Goal: Task Accomplishment & Management: Understand process/instructions

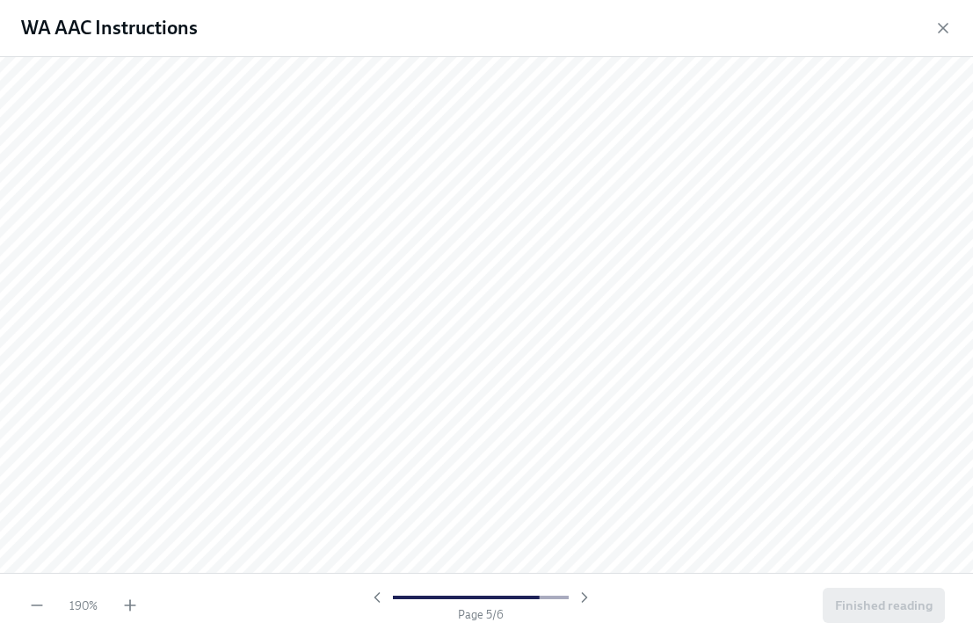
scroll to position [5626, 0]
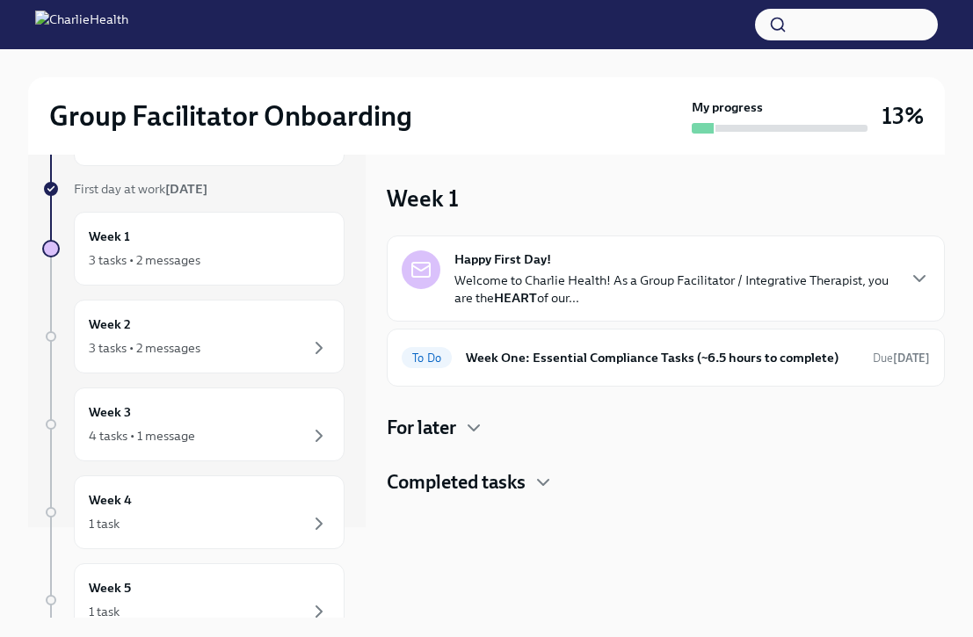
scroll to position [90, 0]
click at [149, 308] on div "Week 2 3 tasks • 2 messages" at bounding box center [209, 337] width 271 height 74
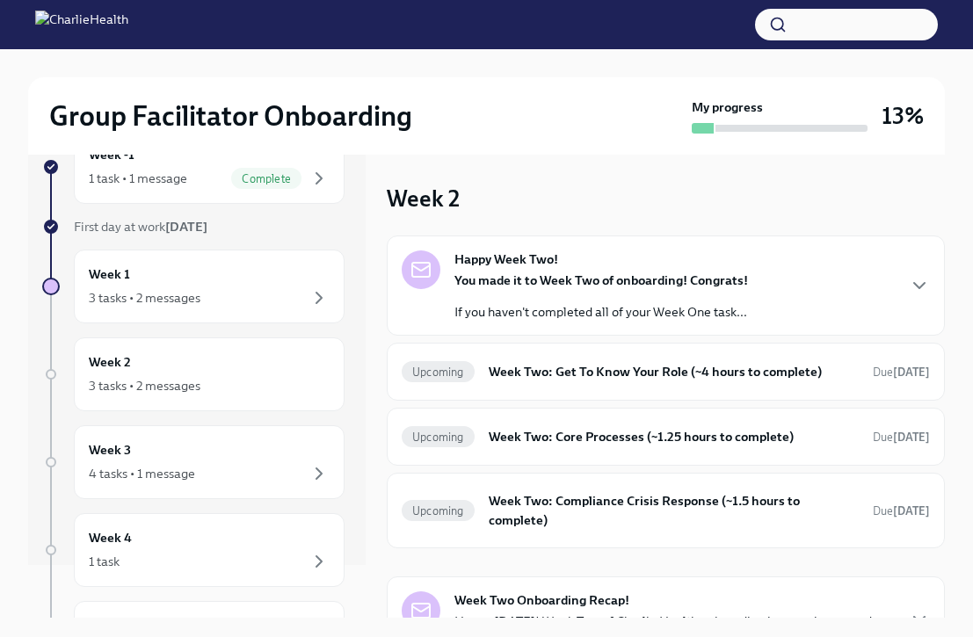
scroll to position [56, 0]
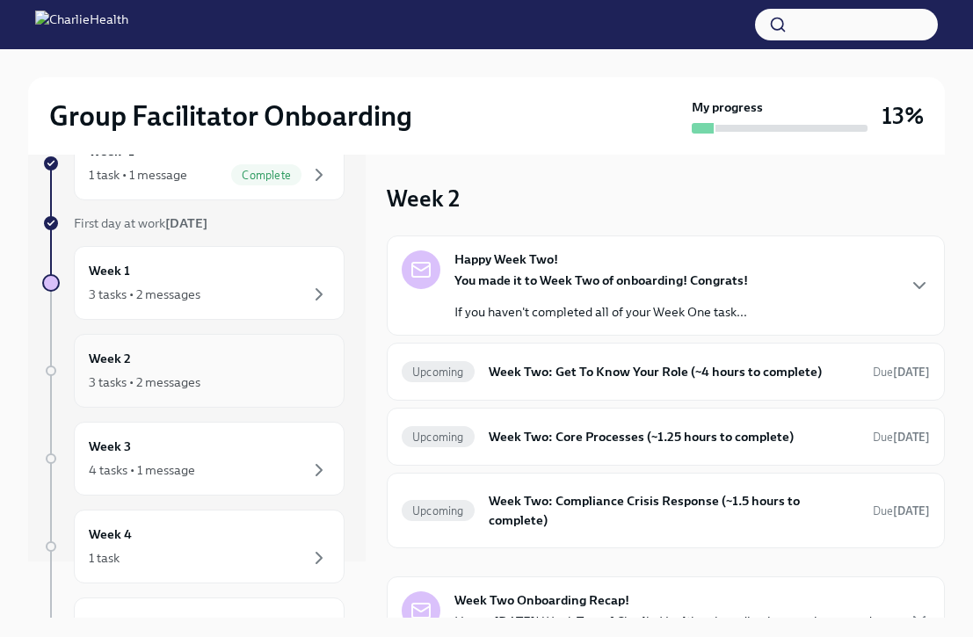
click at [160, 368] on div "Week 2 3 tasks • 2 messages" at bounding box center [209, 371] width 241 height 44
click at [204, 372] on div "3 tasks • 2 messages" at bounding box center [209, 382] width 241 height 21
click at [258, 286] on div "3 tasks • 2 messages" at bounding box center [209, 294] width 241 height 21
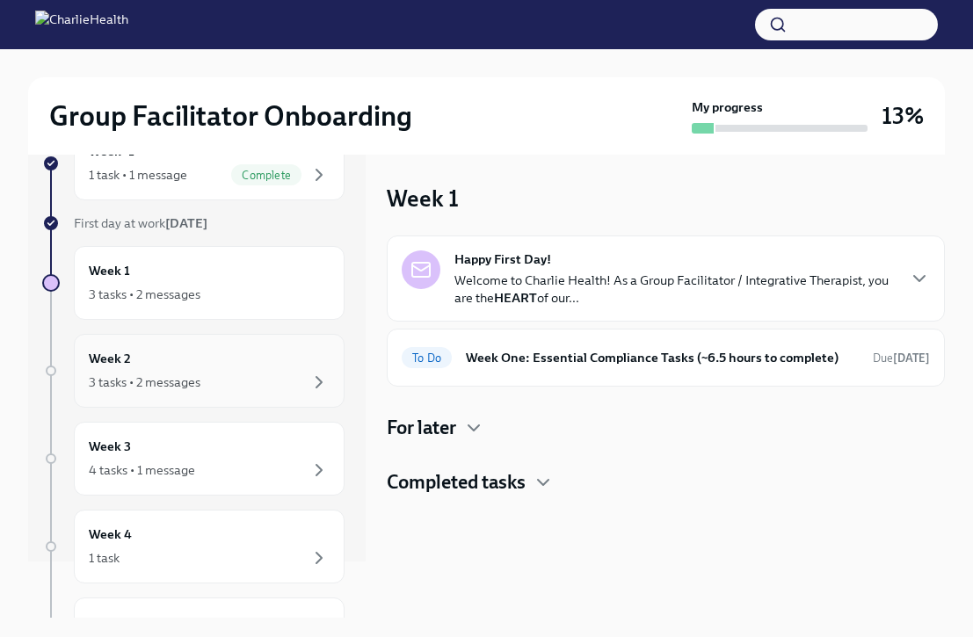
click at [292, 382] on div "3 tasks • 2 messages" at bounding box center [209, 382] width 241 height 21
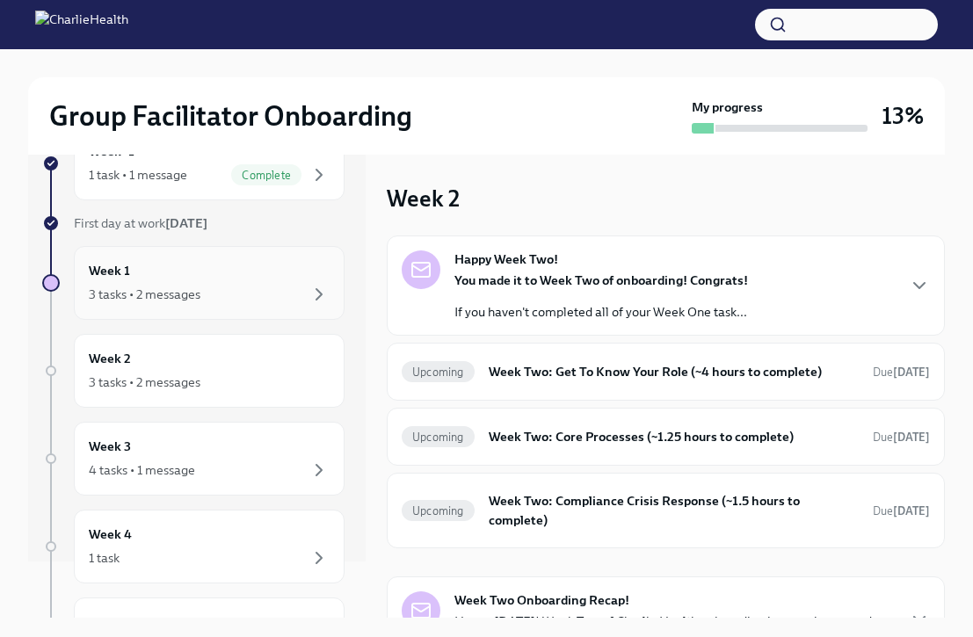
click at [282, 293] on div "3 tasks • 2 messages" at bounding box center [209, 294] width 241 height 21
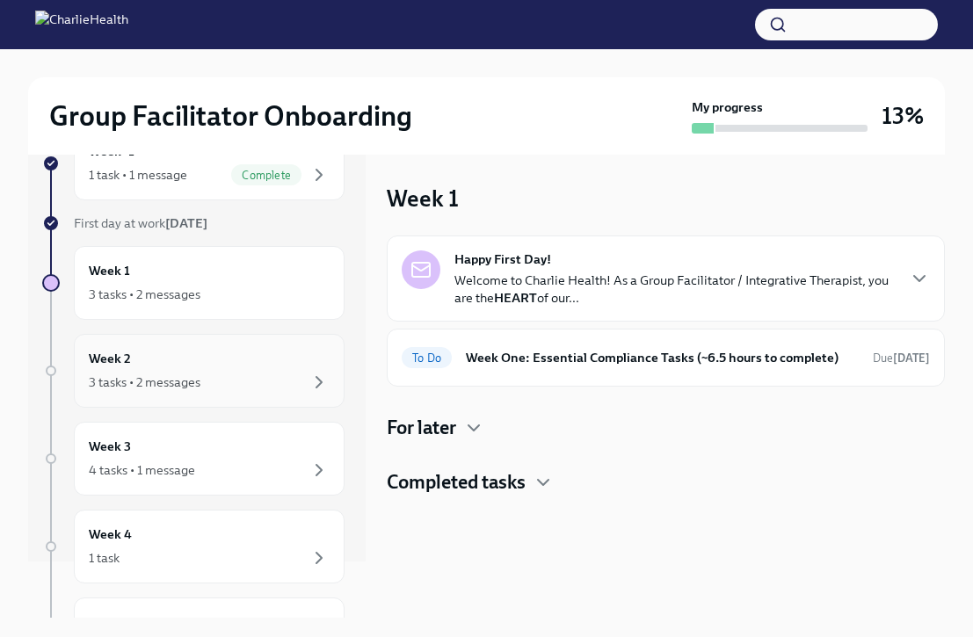
click at [263, 385] on div "3 tasks • 2 messages" at bounding box center [209, 382] width 241 height 21
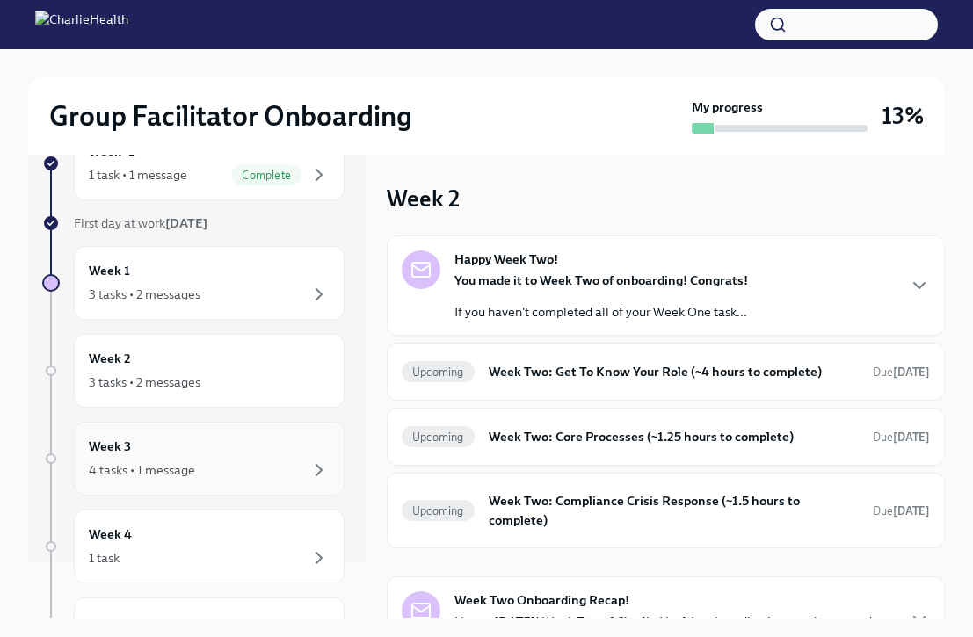
click at [255, 471] on div "4 tasks • 1 message" at bounding box center [209, 469] width 241 height 21
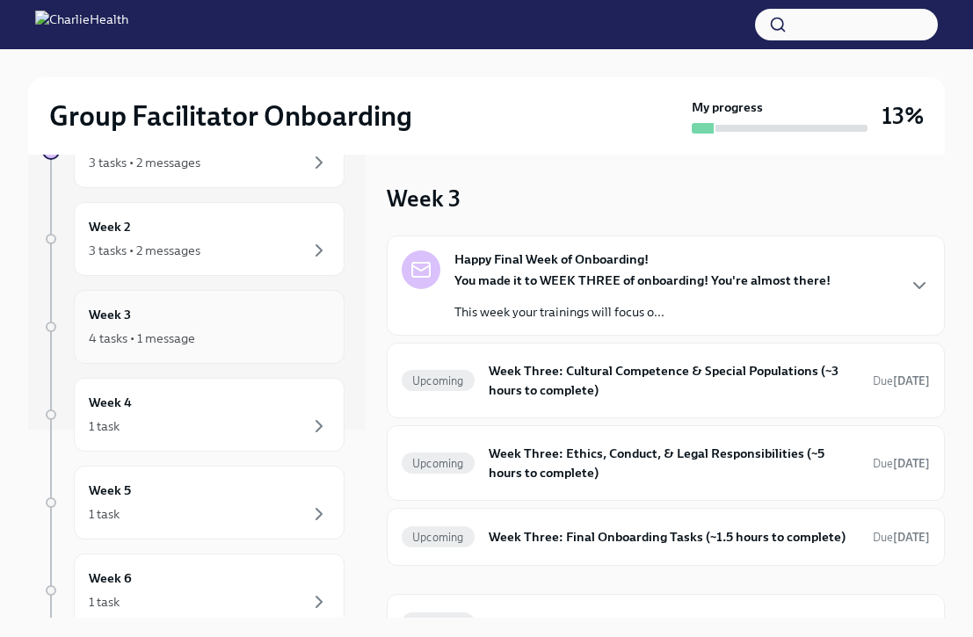
scroll to position [194, 0]
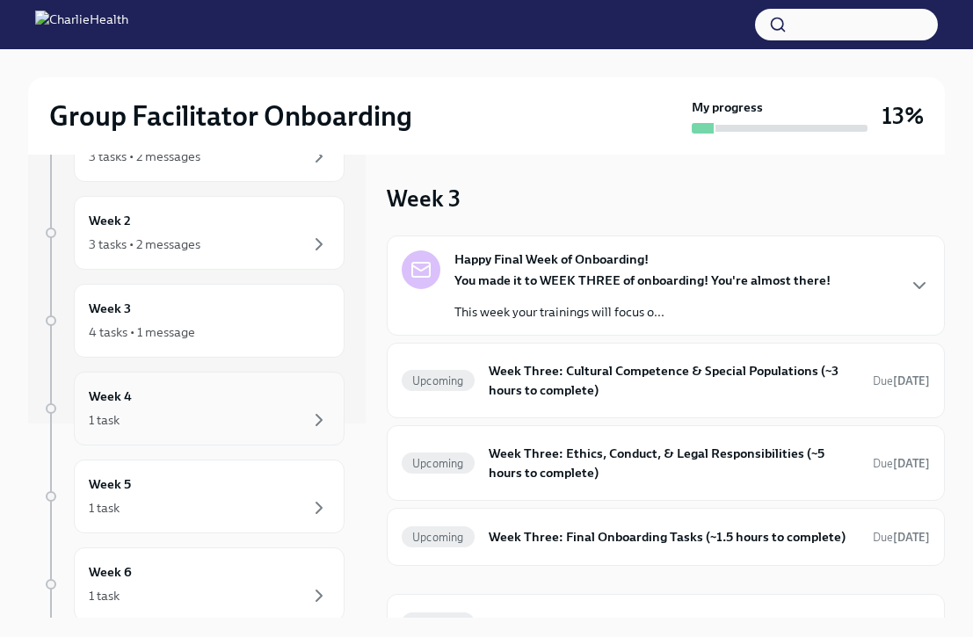
click at [241, 414] on div "1 task" at bounding box center [209, 419] width 241 height 21
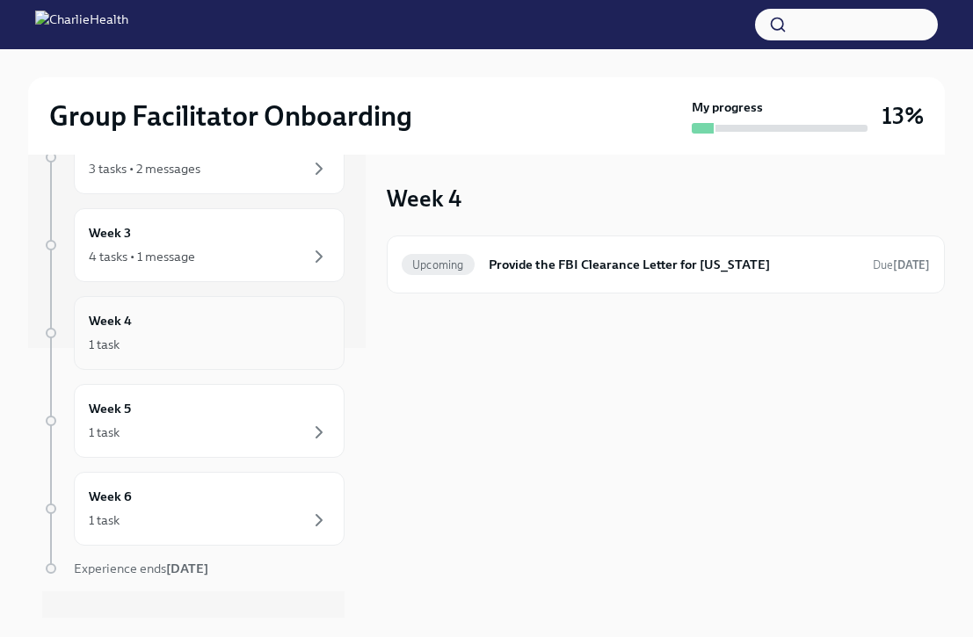
scroll to position [271, 0]
click at [235, 430] on div "1 task" at bounding box center [209, 430] width 241 height 21
click at [234, 518] on div "1 task" at bounding box center [209, 518] width 241 height 21
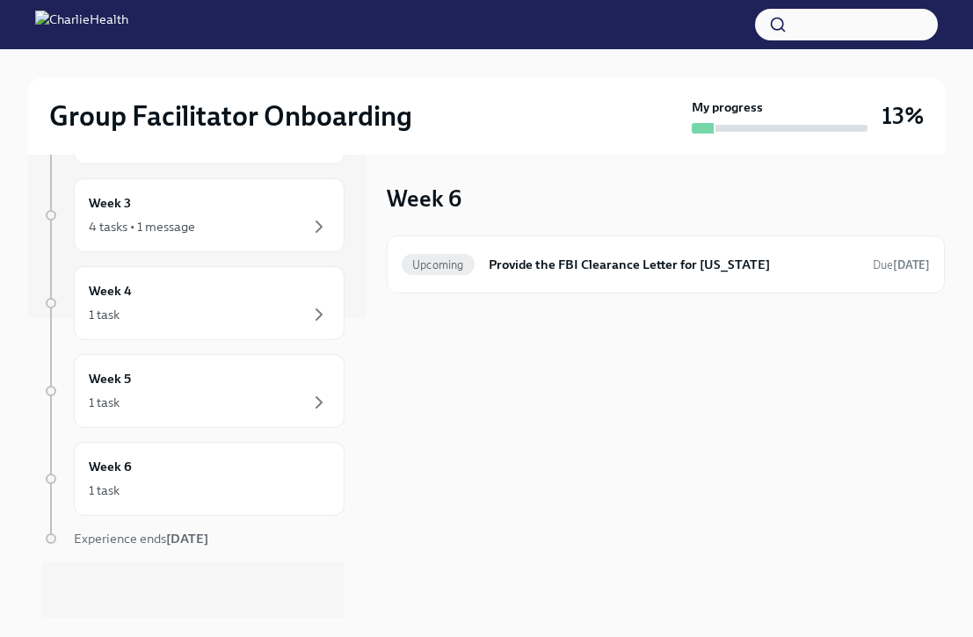
click at [222, 538] on div "Experience ends Nov 5th" at bounding box center [209, 539] width 271 height 18
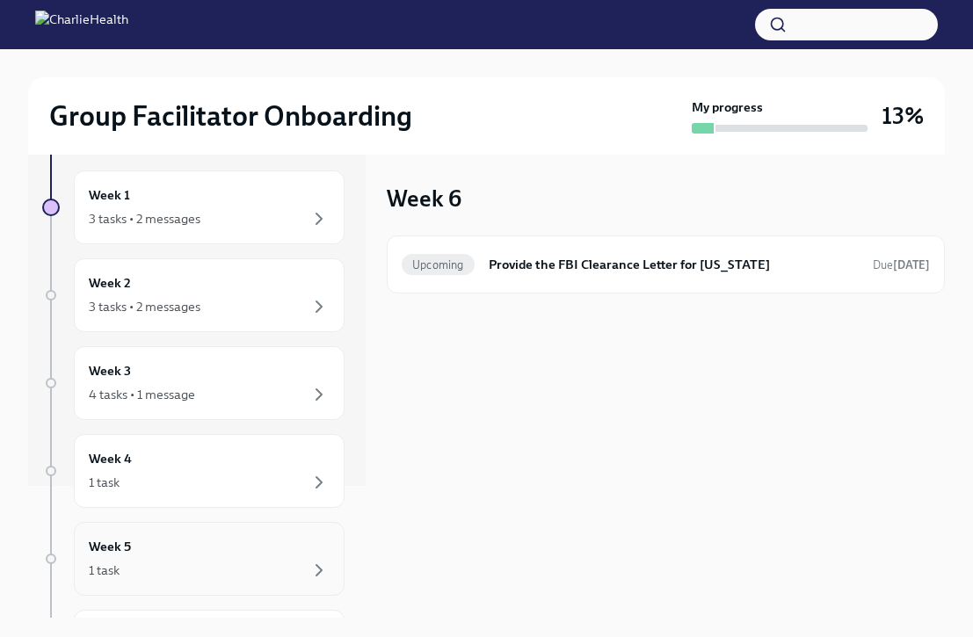
scroll to position [0, 0]
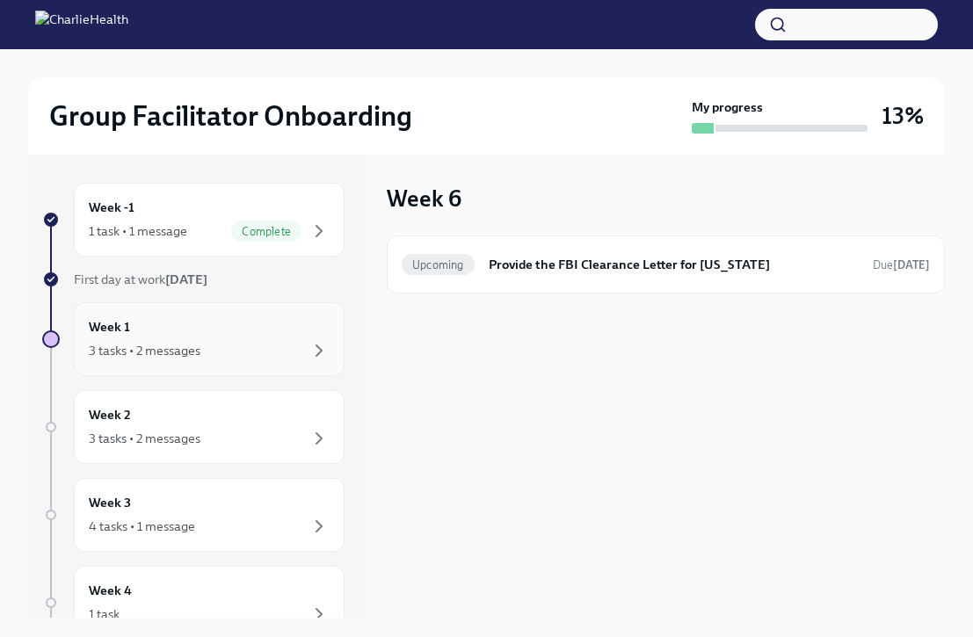
click at [199, 336] on div "Week 1 3 tasks • 2 messages" at bounding box center [209, 339] width 241 height 44
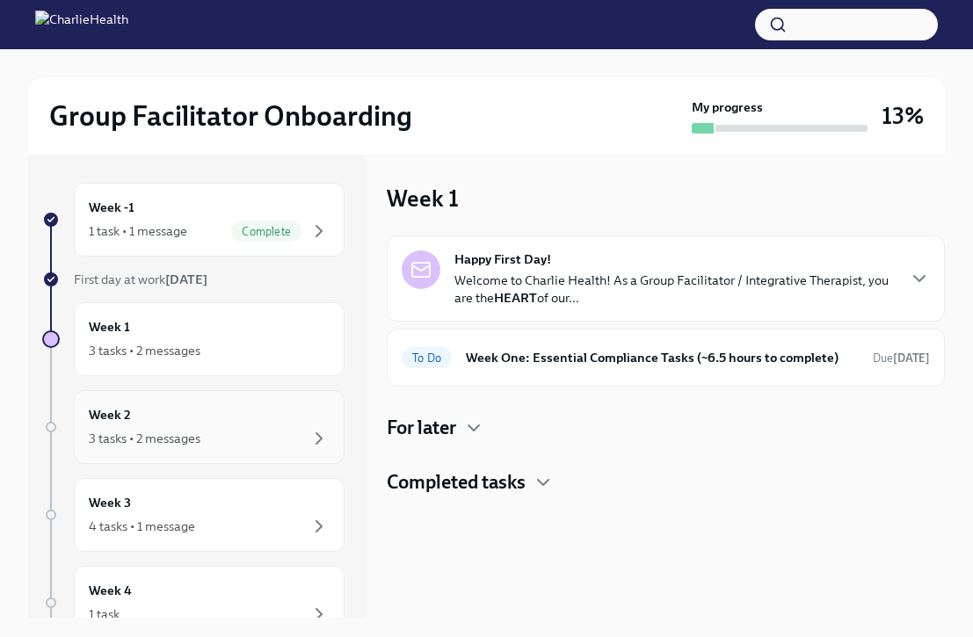
click at [260, 418] on div "Week 2 3 tasks • 2 messages" at bounding box center [209, 427] width 241 height 44
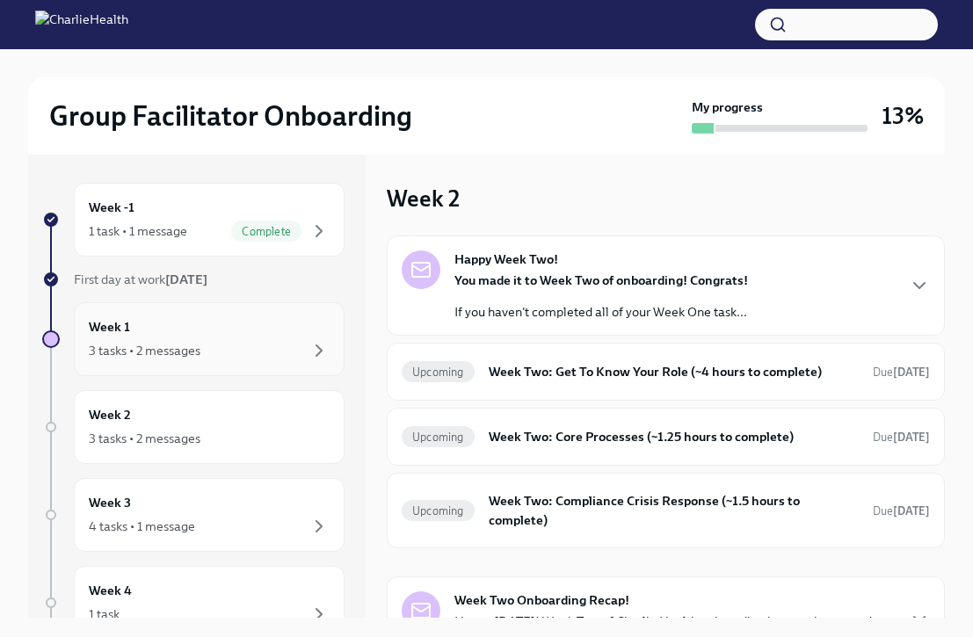
click at [246, 332] on div "Week 1 3 tasks • 2 messages" at bounding box center [209, 339] width 241 height 44
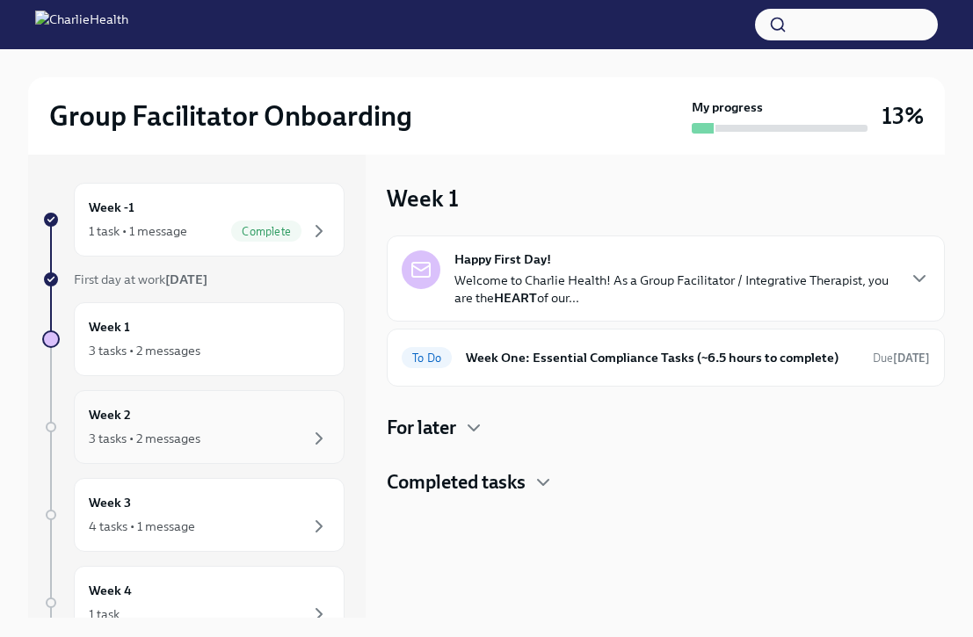
click at [262, 423] on div "Week 2 3 tasks • 2 messages" at bounding box center [209, 427] width 241 height 44
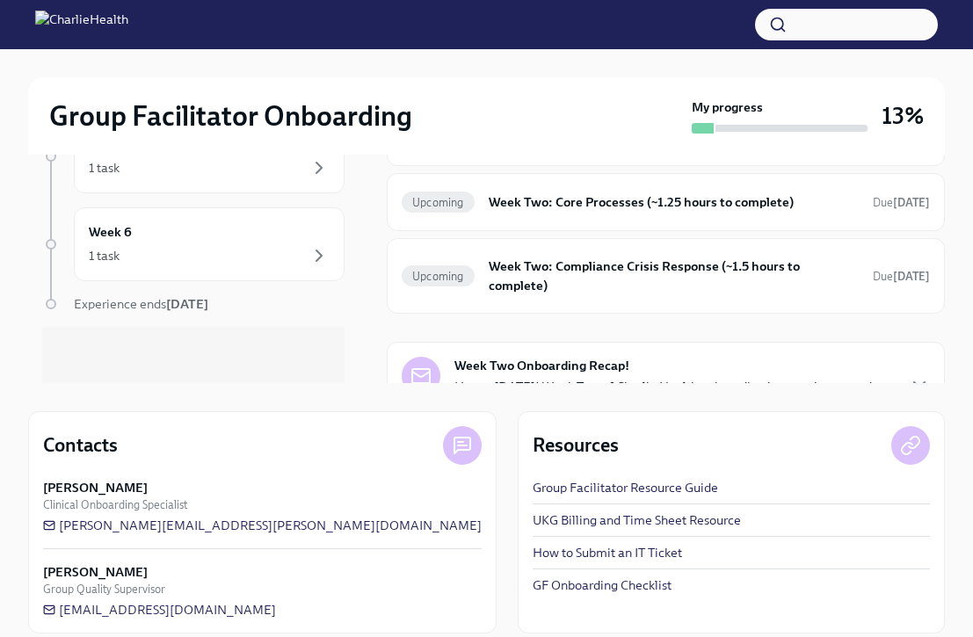
scroll to position [252, 0]
